Goal: Transaction & Acquisition: Register for event/course

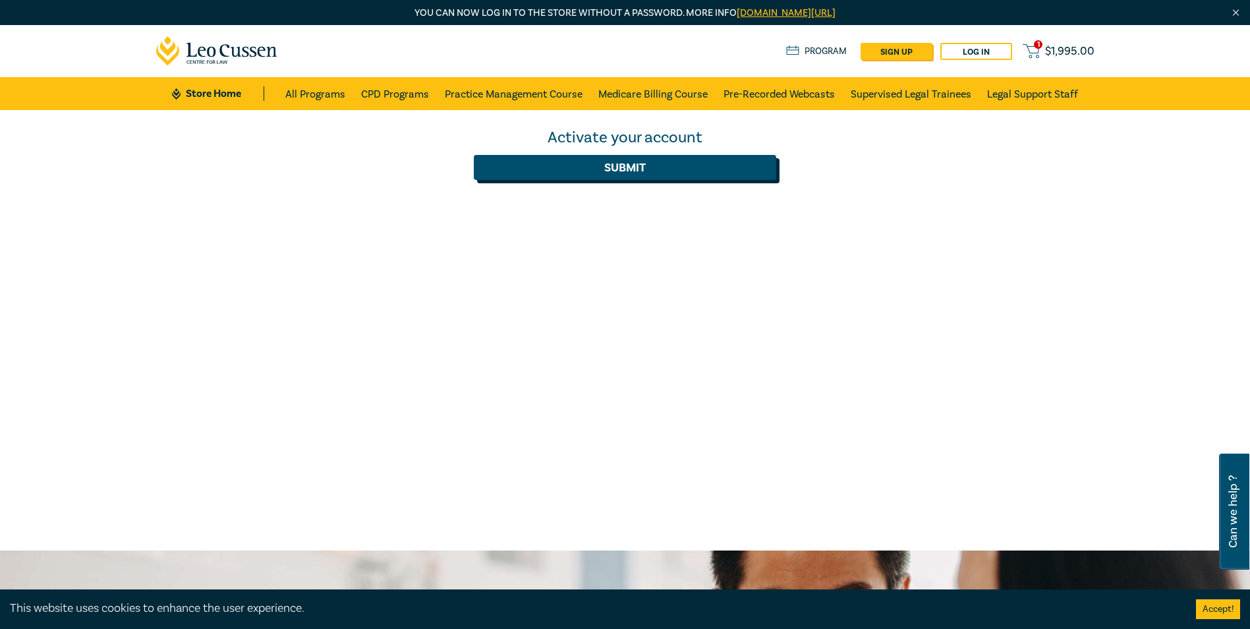
click at [602, 166] on button "Submit" at bounding box center [625, 167] width 302 height 25
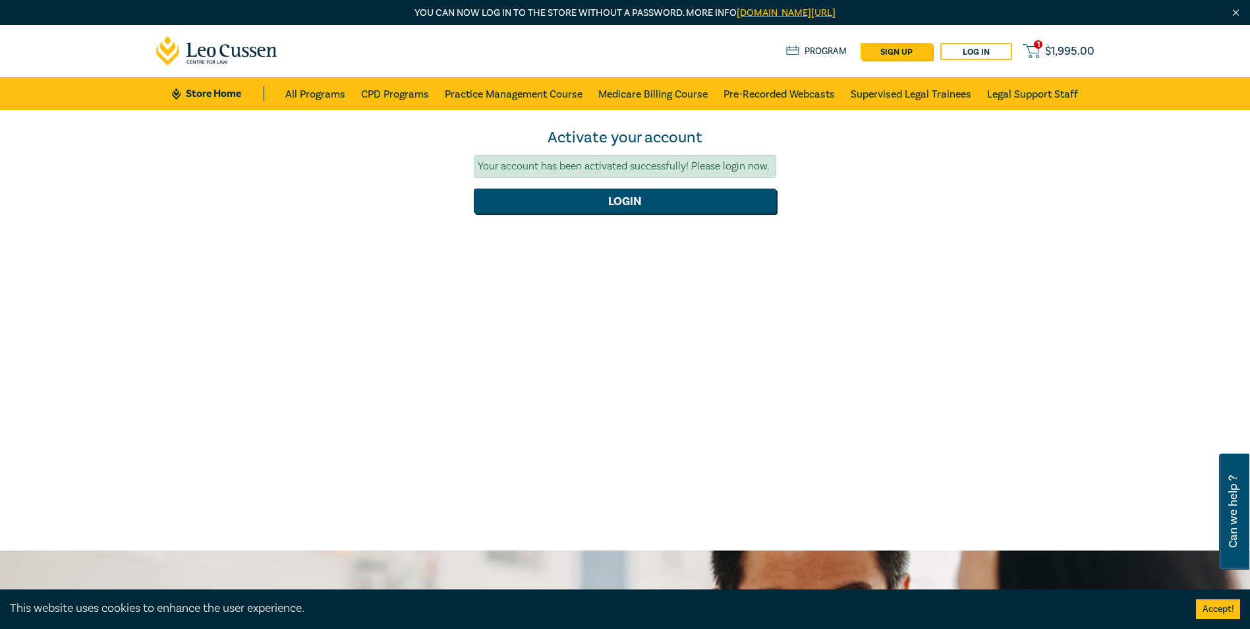
click at [1050, 50] on span "$ 1,995.00" at bounding box center [1069, 51] width 49 height 14
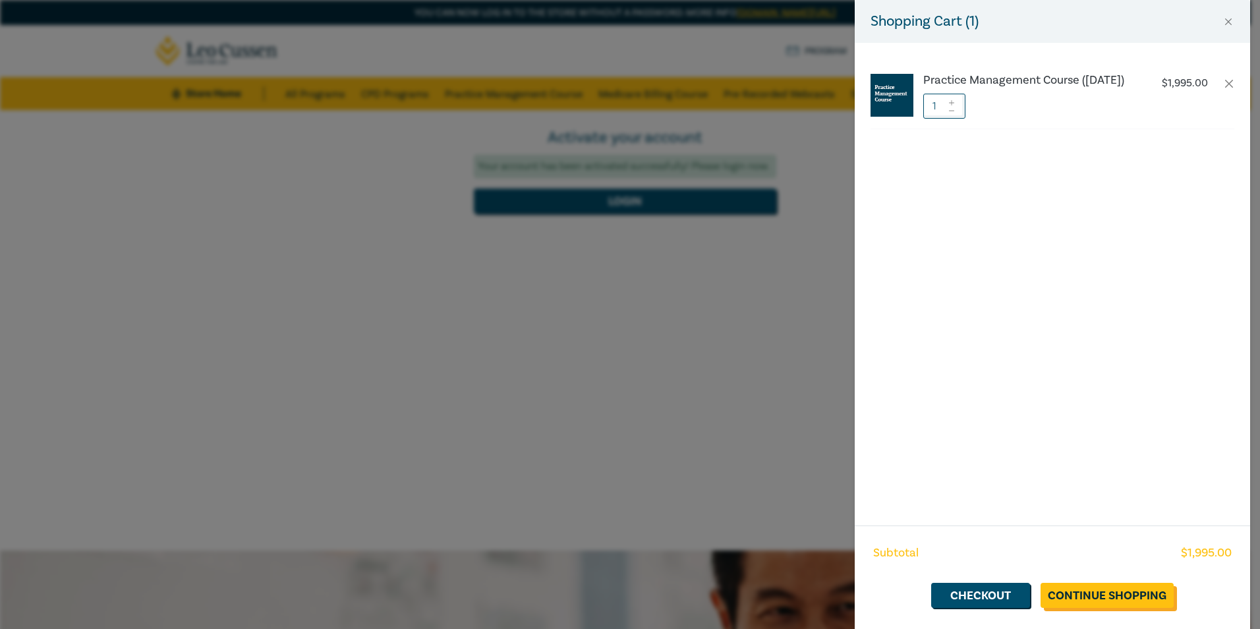
click at [1118, 588] on link "Continue Shopping" at bounding box center [1107, 595] width 133 height 25
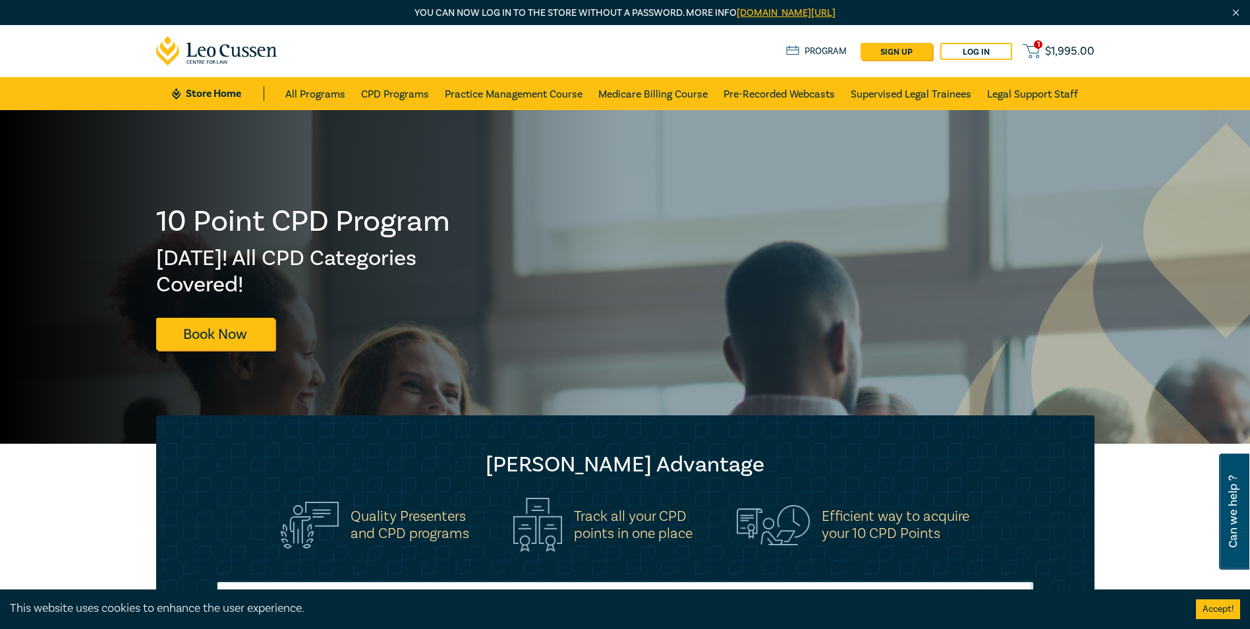
click at [1068, 48] on span "$ 1,995.00" at bounding box center [1069, 51] width 49 height 14
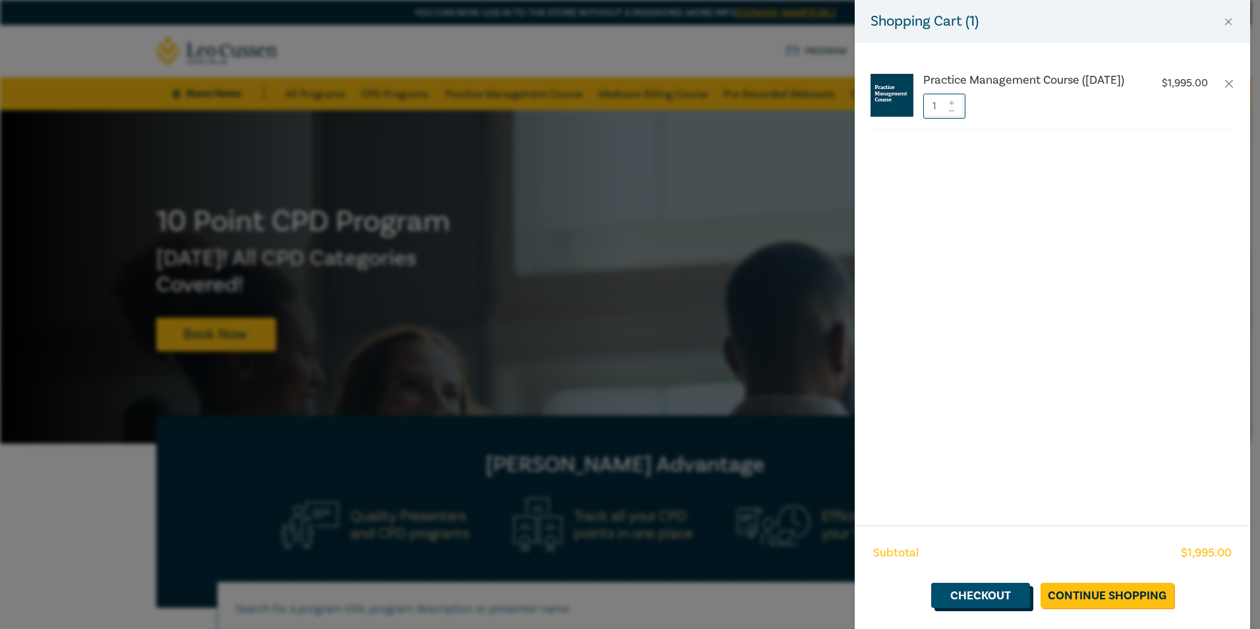
click at [994, 594] on link "Checkout" at bounding box center [980, 595] width 99 height 25
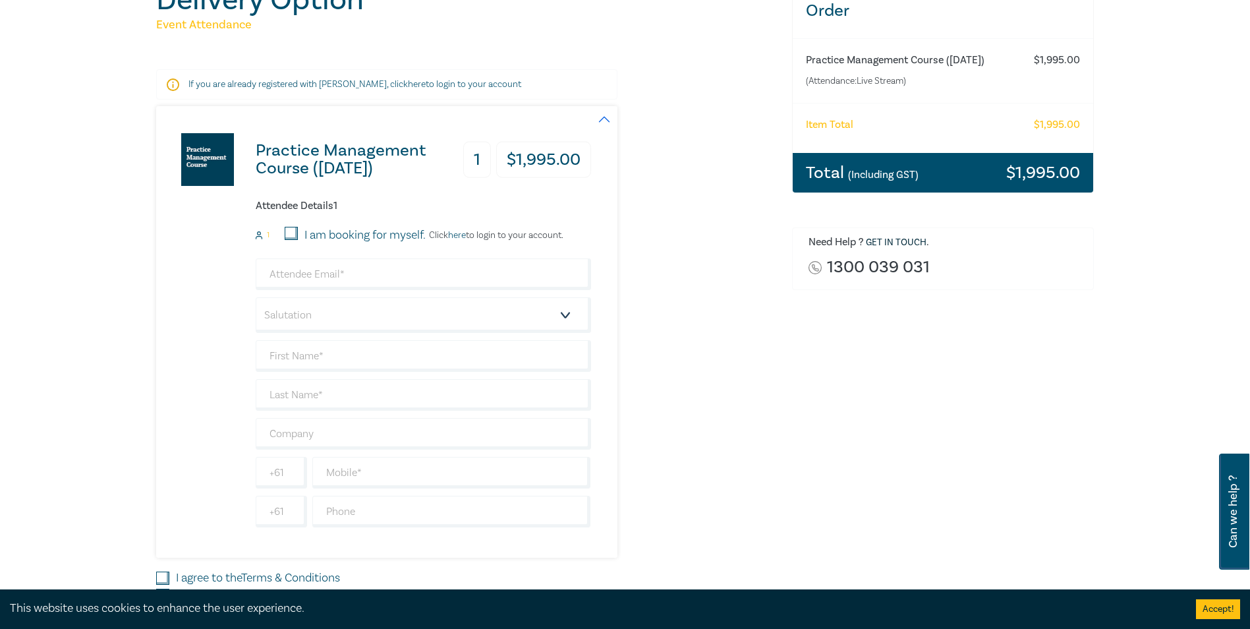
scroll to position [198, 0]
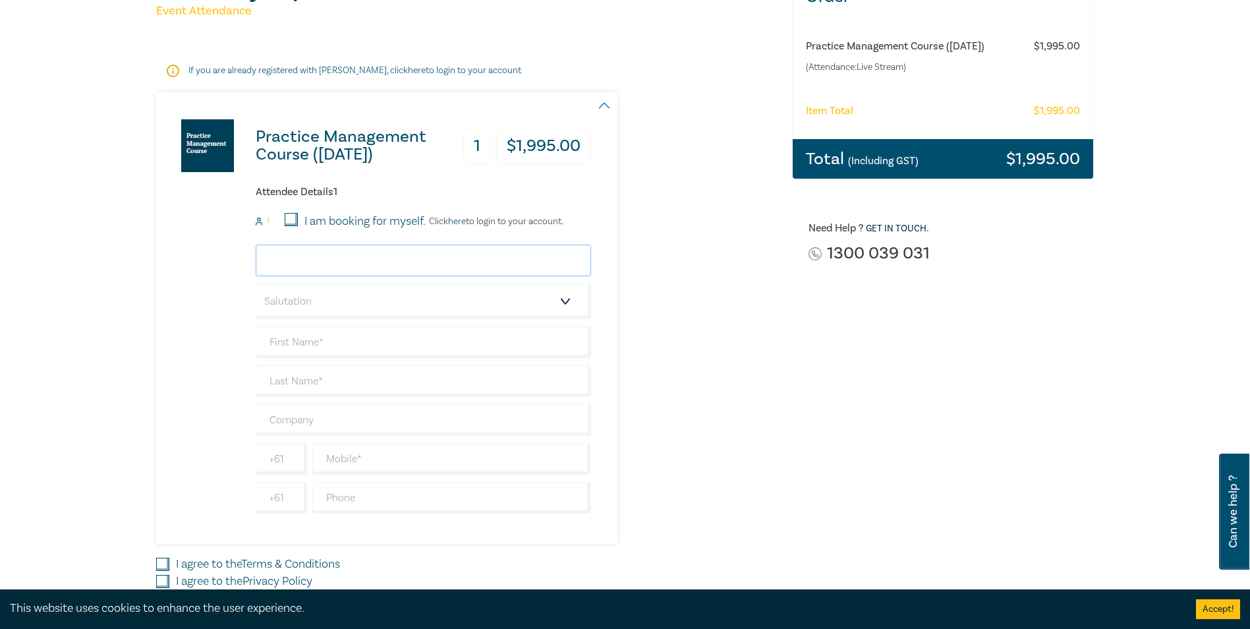
click at [361, 260] on input "email" at bounding box center [423, 260] width 335 height 32
drag, startPoint x: 361, startPoint y: 260, endPoint x: 134, endPoint y: 291, distance: 228.8
click at [134, 291] on div "Delivery Option Event Attendance If you are already registered with Leo Cussen,…" at bounding box center [625, 306] width 1250 height 788
type input "lydia.eastwood@rlw.com.au"
type input "LYDIA"
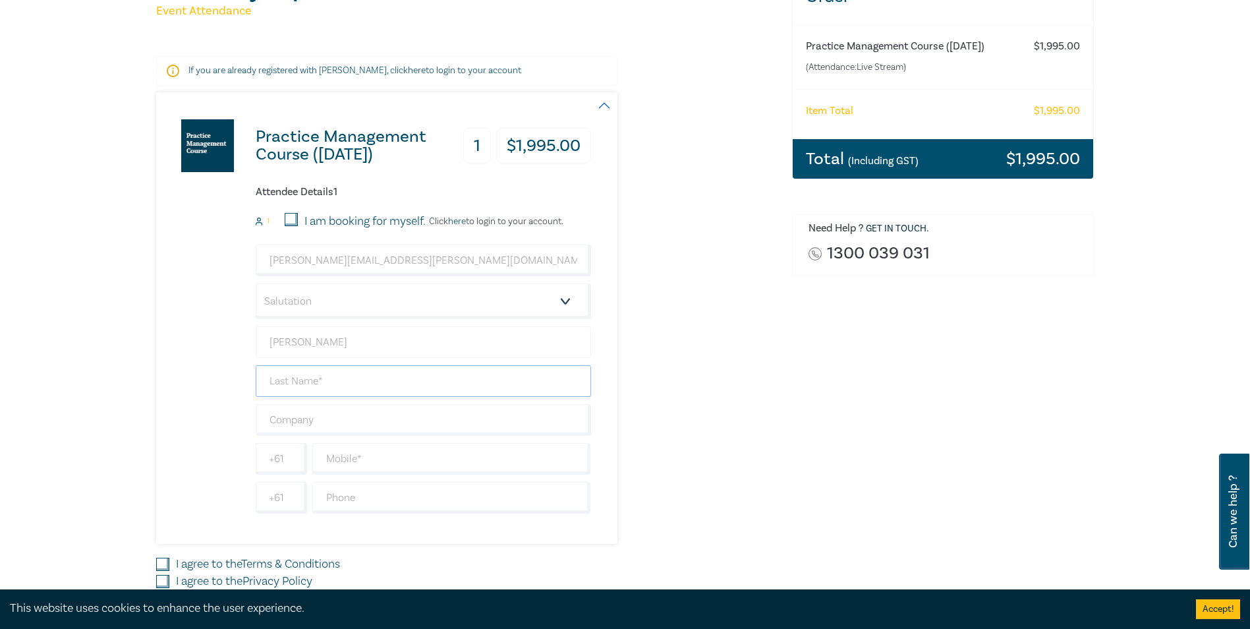
type input "EASTWOOD"
drag, startPoint x: 341, startPoint y: 425, endPoint x: 206, endPoint y: 425, distance: 135.1
click at [206, 425] on div "Practice Management Course (December 2025) 1 $ 1,995.00 Attendee Details 1 1 I …" at bounding box center [373, 317] width 435 height 451
type input "[PERSON_NAME] [PERSON_NAME]"
type input "0439974422"
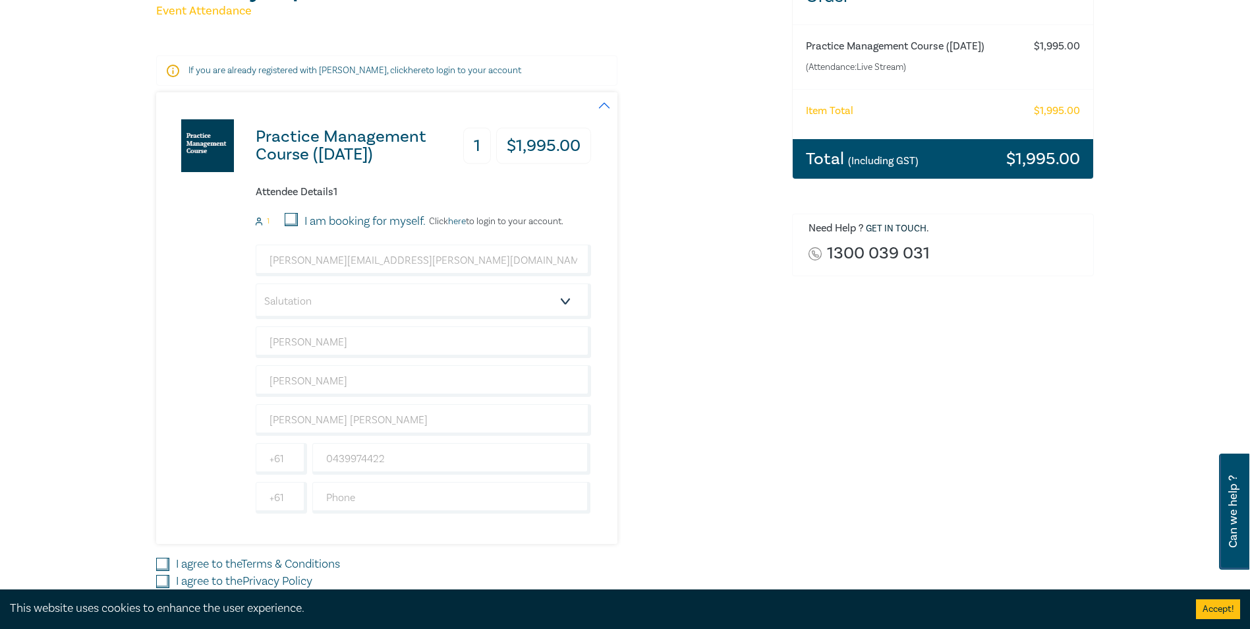
click at [294, 221] on input "I am booking for myself." at bounding box center [291, 219] width 13 height 13
checkbox input "true"
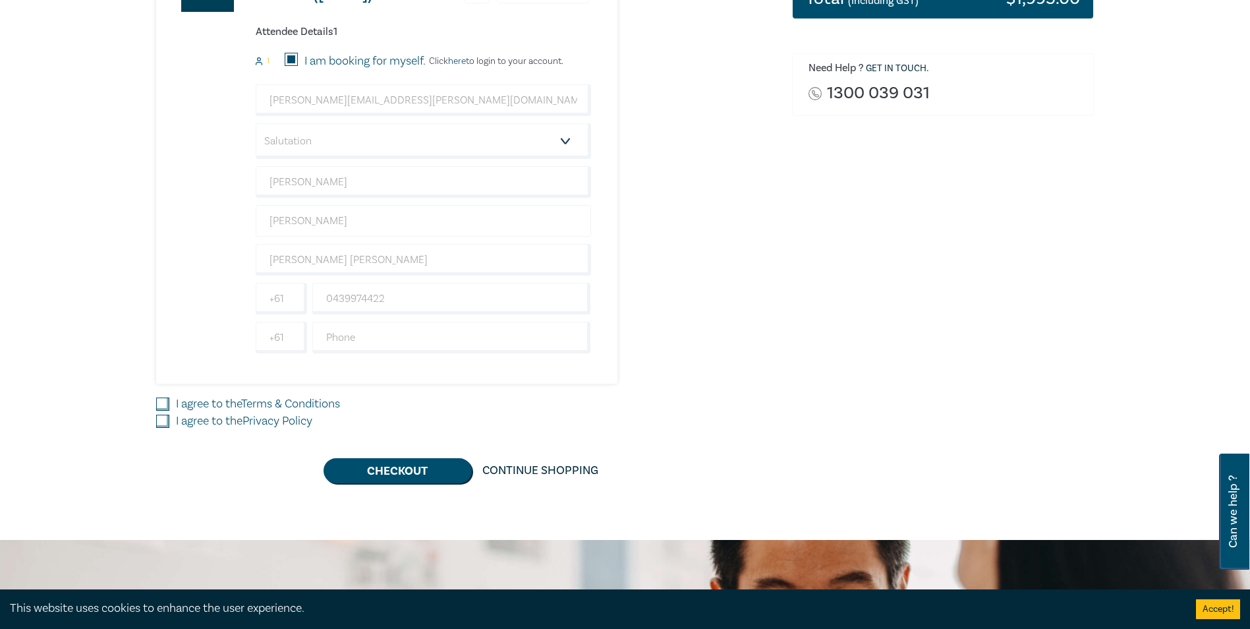
scroll to position [395, 0]
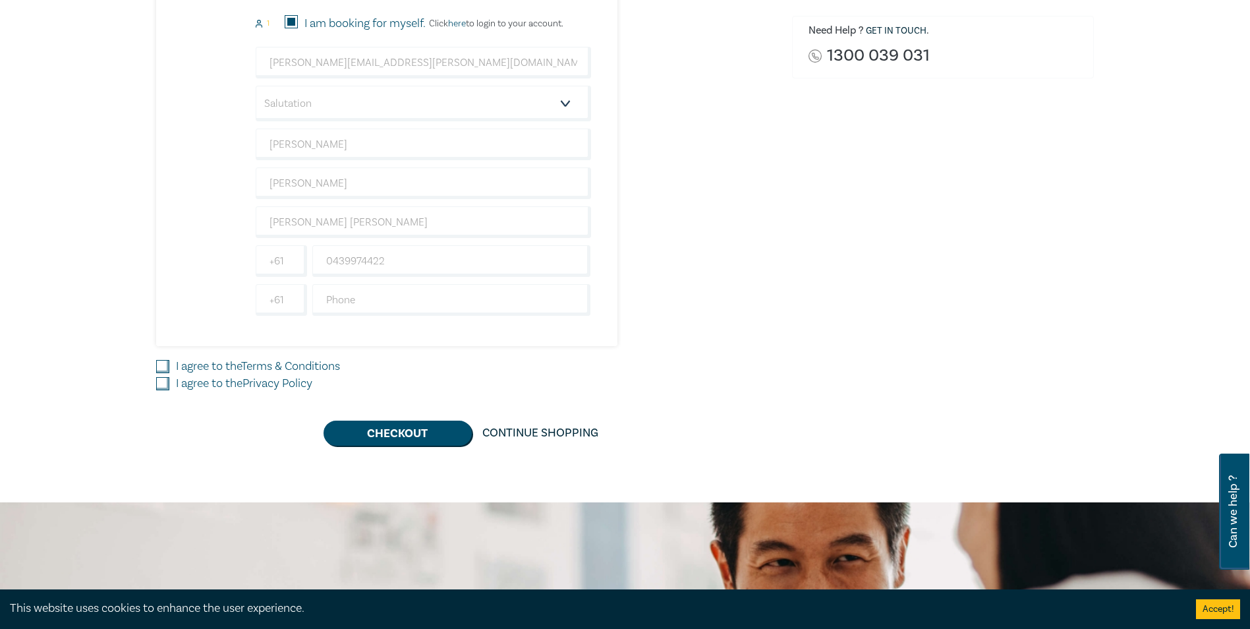
click at [161, 366] on input "I agree to the Terms & Conditions" at bounding box center [162, 366] width 13 height 13
checkbox input "true"
click at [163, 389] on input "I agree to the Privacy Policy" at bounding box center [162, 383] width 13 height 13
checkbox input "true"
click at [401, 437] on button "Checkout" at bounding box center [398, 432] width 148 height 25
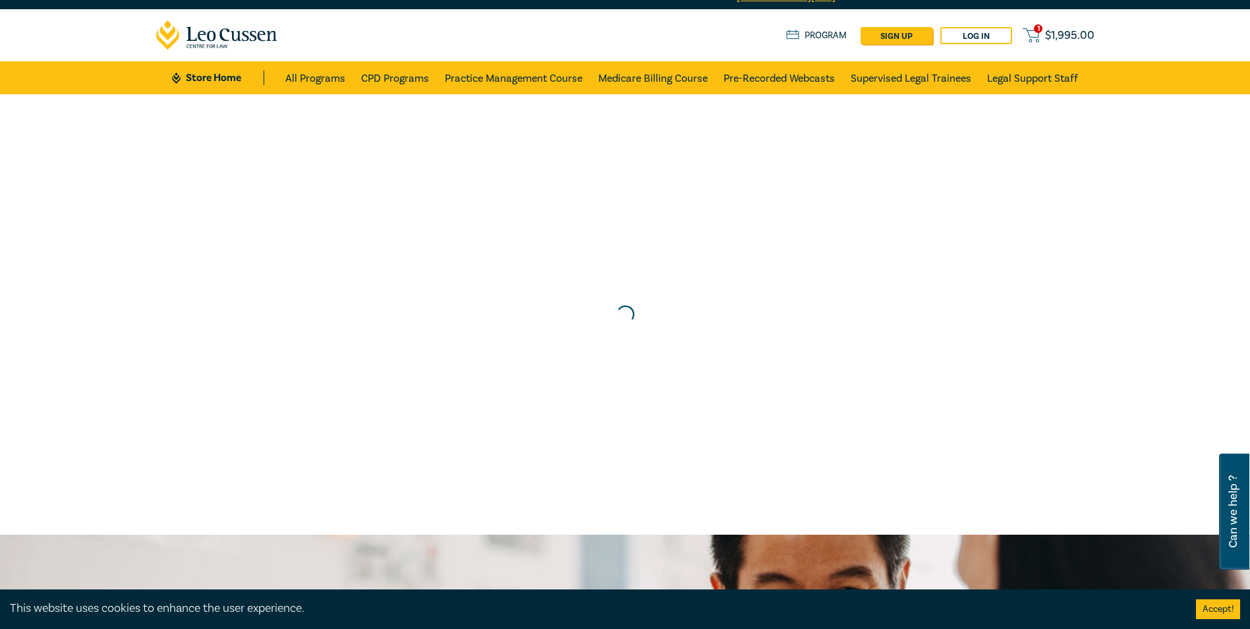
scroll to position [0, 0]
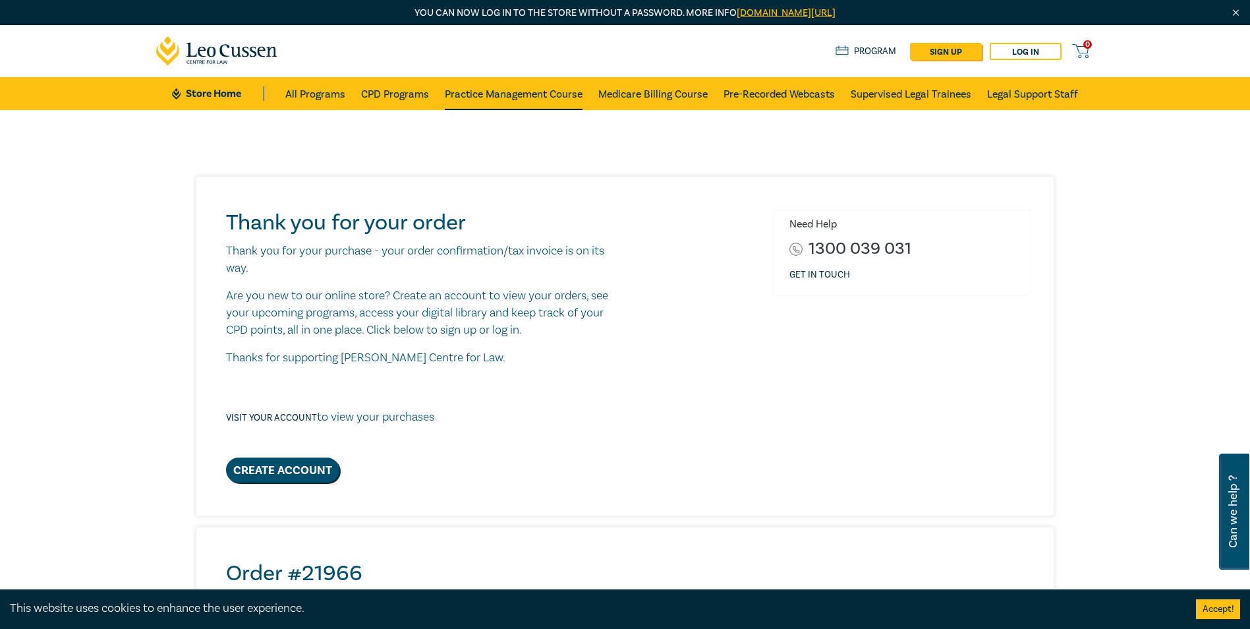
click at [517, 96] on link "Practice Management Course" at bounding box center [514, 93] width 138 height 33
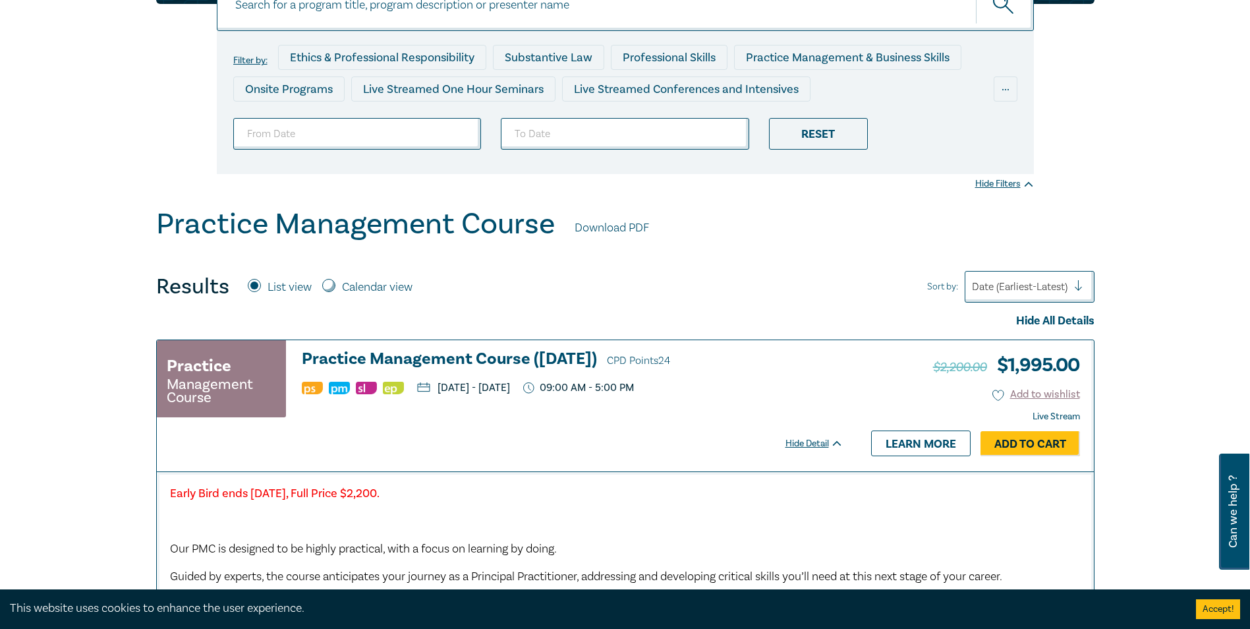
scroll to position [198, 0]
